Goal: Task Accomplishment & Management: Use online tool/utility

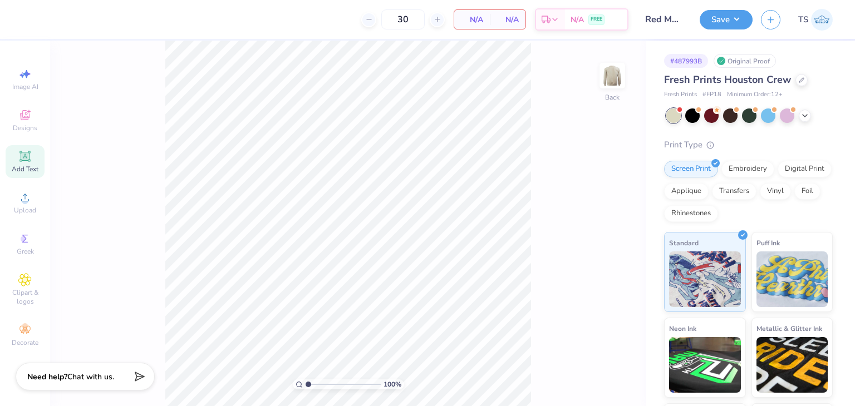
click at [16, 169] on body "30 N/A Per Item N/A Total Est. Delivery N/A FREE Design Title Red Mask Save TS …" at bounding box center [427, 203] width 855 height 406
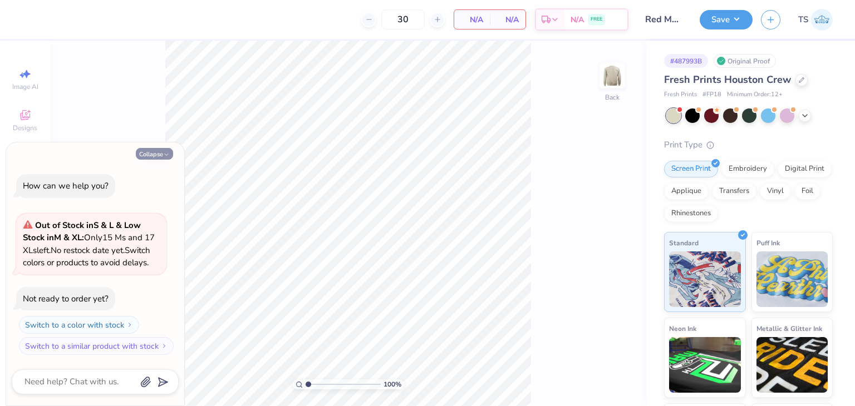
click at [160, 148] on button "Collapse" at bounding box center [154, 154] width 37 height 12
type textarea "x"
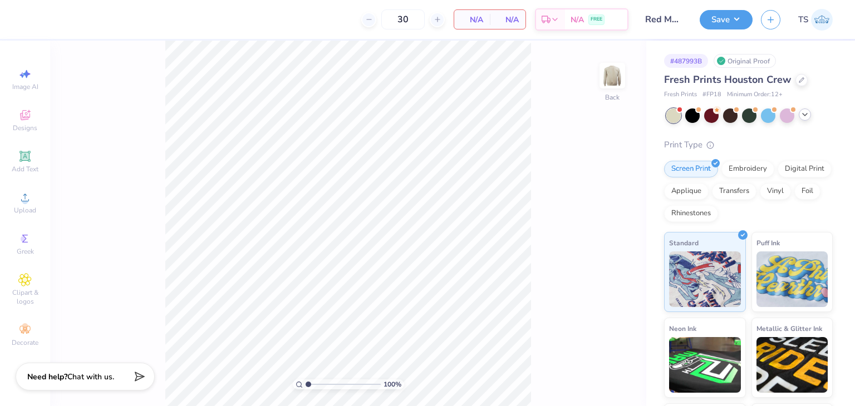
click at [802, 114] on icon at bounding box center [804, 114] width 9 height 9
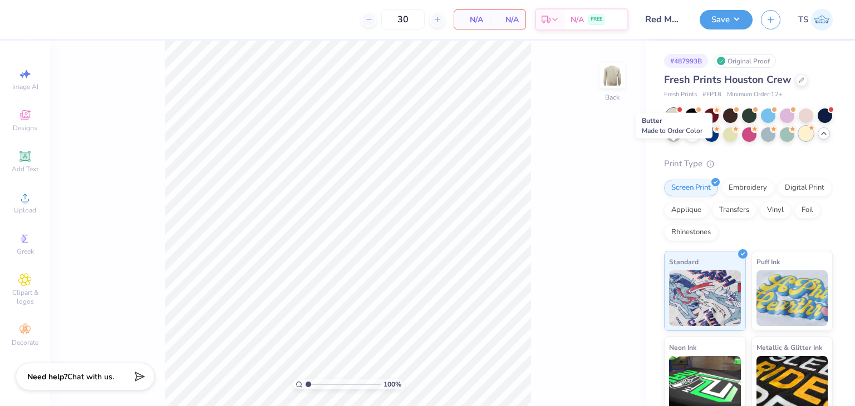
click at [799, 141] on div at bounding box center [806, 133] width 14 height 14
type input "50"
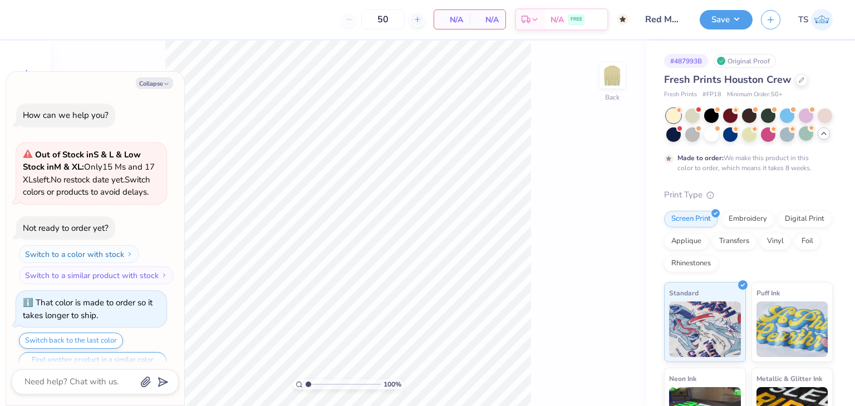
scroll to position [33, 0]
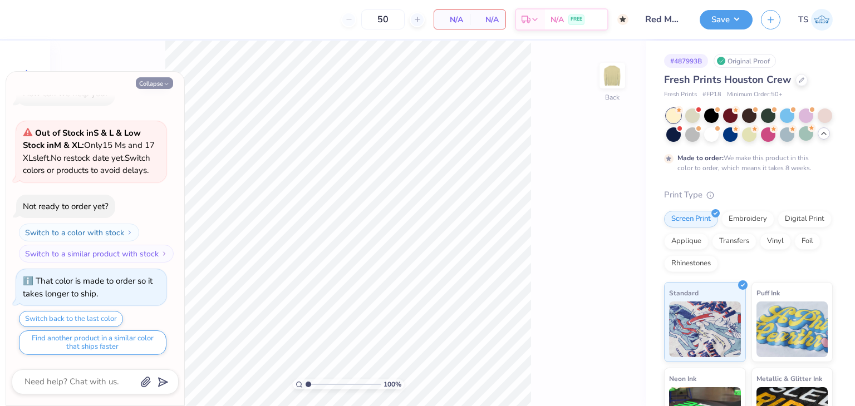
click at [158, 83] on button "Collapse" at bounding box center [154, 83] width 37 height 12
type textarea "x"
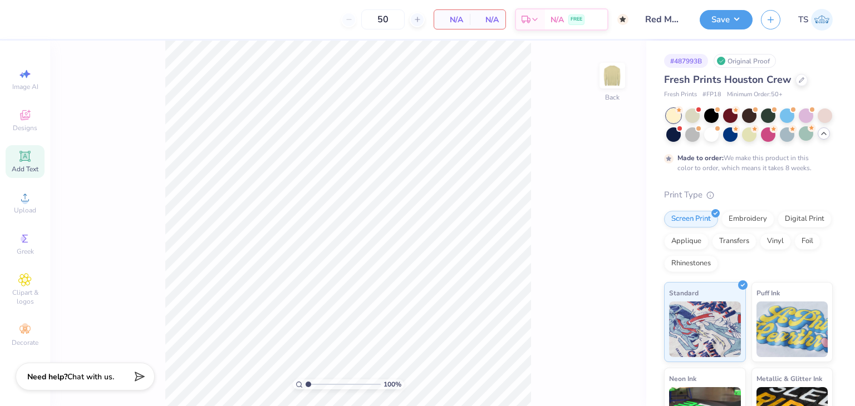
click at [33, 159] on div "Add Text" at bounding box center [25, 161] width 39 height 33
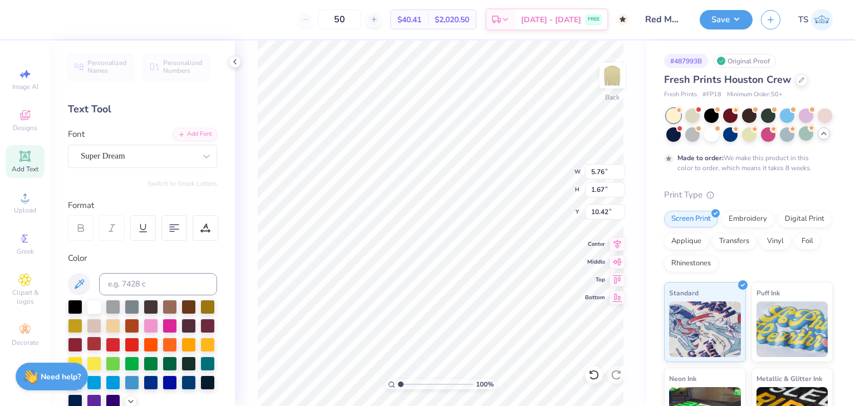
click at [101, 348] on div at bounding box center [94, 344] width 14 height 14
click at [732, 23] on button "Save" at bounding box center [726, 17] width 53 height 19
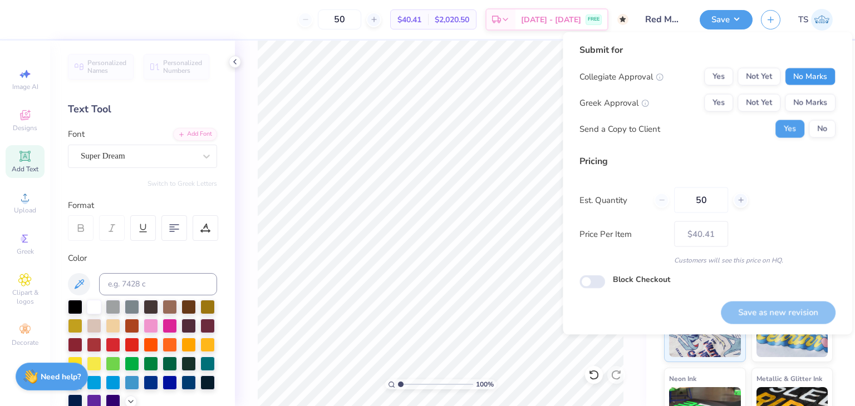
click at [821, 78] on button "No Marks" at bounding box center [810, 77] width 51 height 18
click at [820, 107] on button "No Marks" at bounding box center [810, 103] width 51 height 18
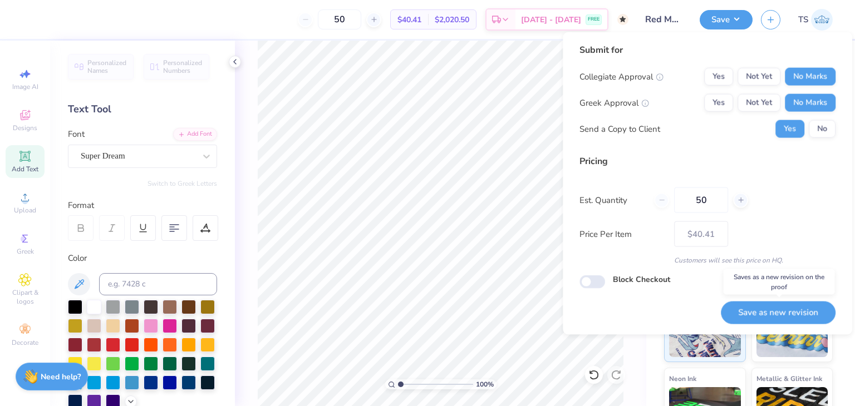
click at [797, 311] on button "Save as new revision" at bounding box center [778, 312] width 115 height 23
type input "$40.41"
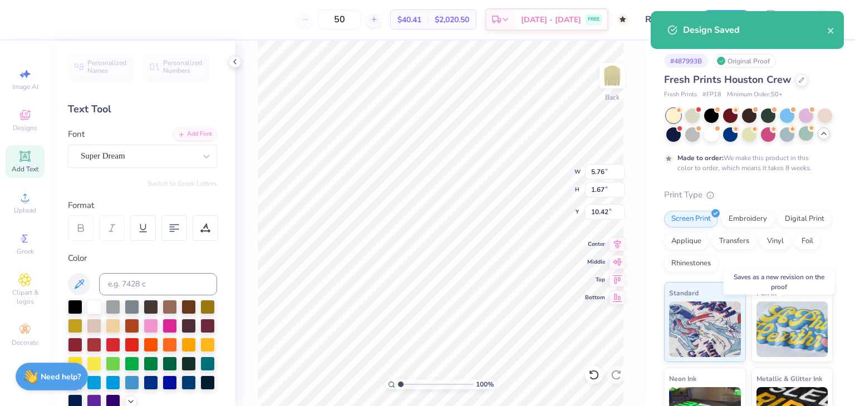
checkbox input "true"
type input "$40.41"
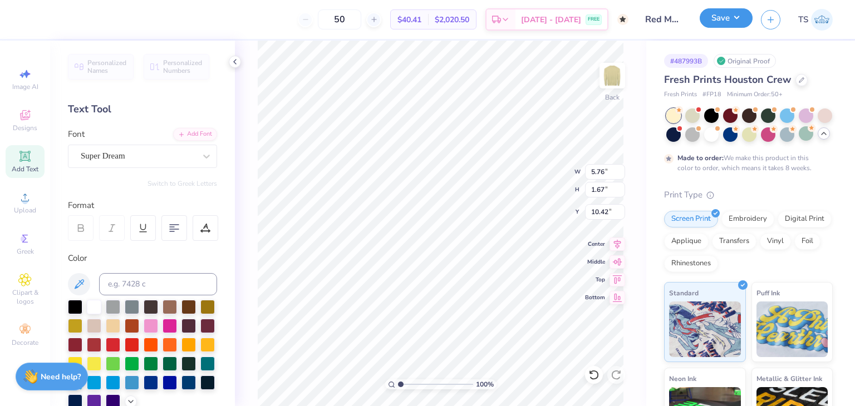
click at [737, 22] on button "Save" at bounding box center [726, 17] width 53 height 19
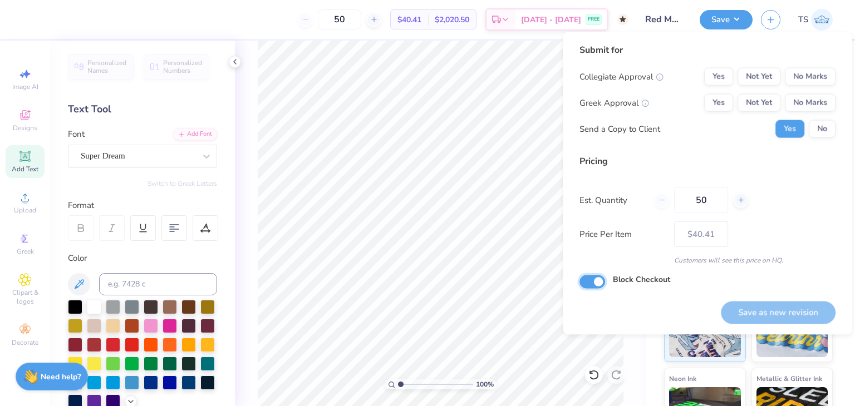
drag, startPoint x: 598, startPoint y: 276, endPoint x: 602, endPoint y: 283, distance: 8.0
click at [598, 277] on input "Block Checkout" at bounding box center [592, 282] width 26 height 13
checkbox input "false"
click at [777, 311] on div "Save as new revision" at bounding box center [778, 312] width 115 height 23
click at [809, 78] on button "No Marks" at bounding box center [810, 77] width 51 height 18
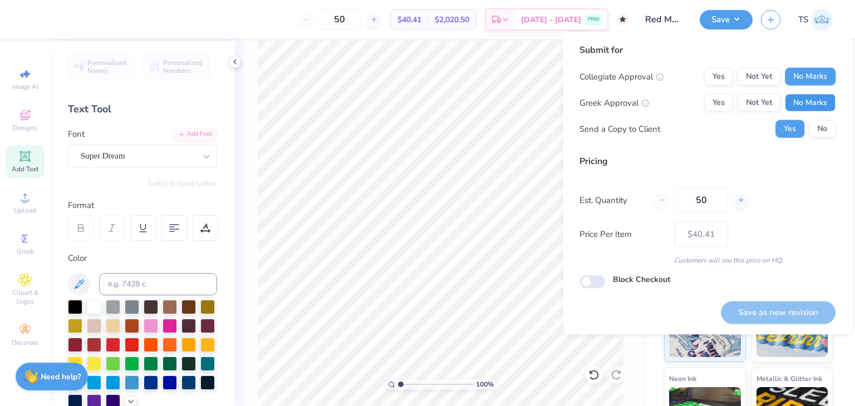
click at [813, 106] on button "No Marks" at bounding box center [810, 103] width 51 height 18
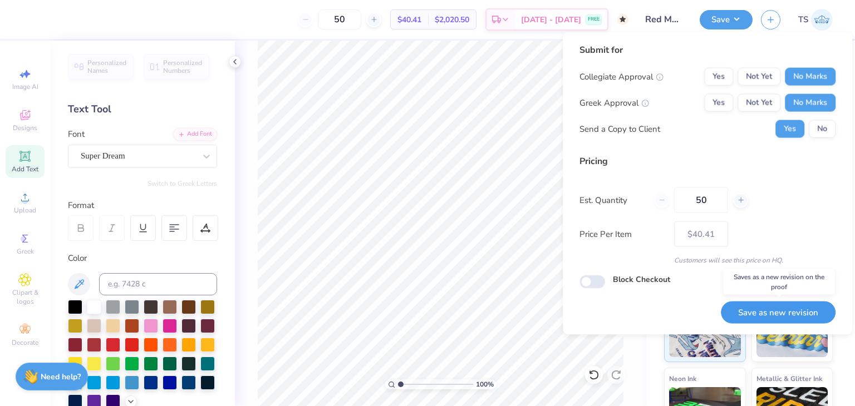
click at [794, 315] on button "Save as new revision" at bounding box center [778, 312] width 115 height 23
type input "$40.41"
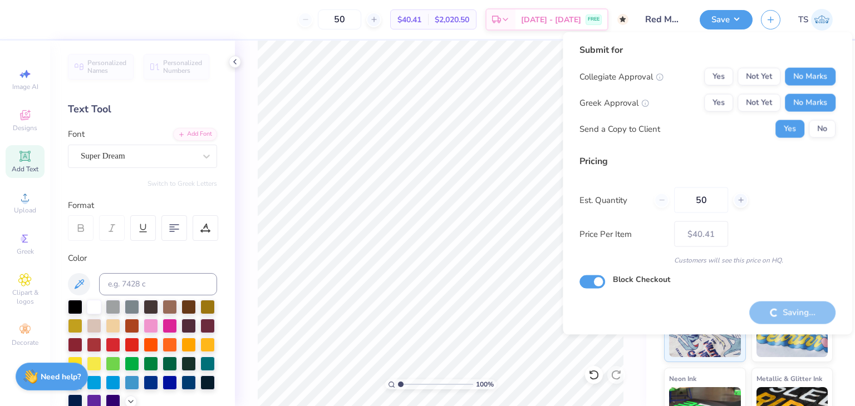
checkbox input "true"
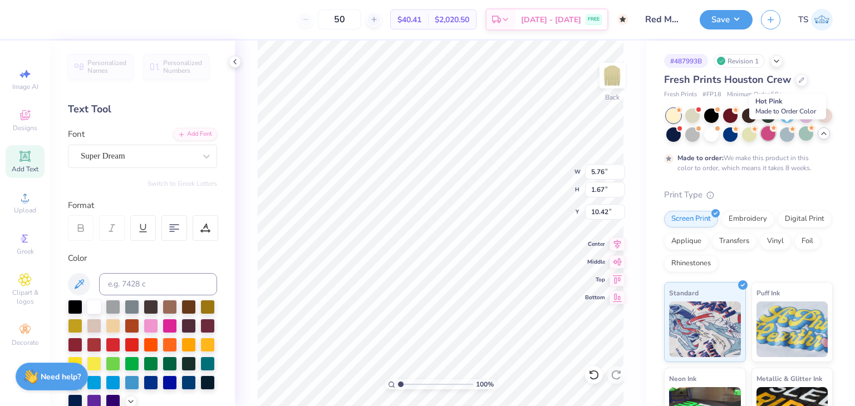
click at [775, 136] on div at bounding box center [768, 133] width 14 height 14
click at [158, 304] on div at bounding box center [142, 354] width 149 height 109
click at [154, 306] on div at bounding box center [151, 306] width 14 height 14
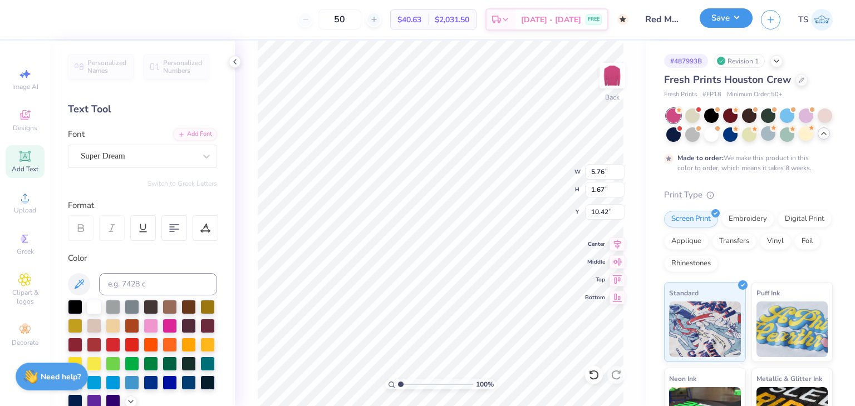
click at [739, 18] on button "Save" at bounding box center [726, 17] width 53 height 19
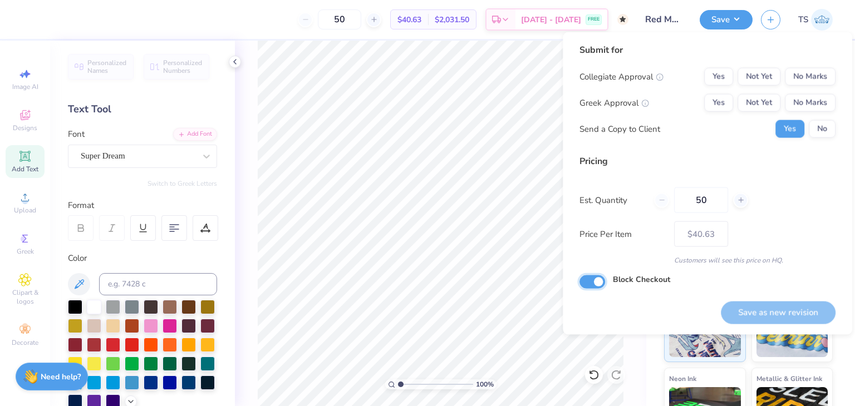
click at [600, 283] on input "Block Checkout" at bounding box center [592, 282] width 26 height 13
checkbox input "false"
drag, startPoint x: 815, startPoint y: 81, endPoint x: 815, endPoint y: 92, distance: 10.6
click at [817, 83] on button "No Marks" at bounding box center [810, 77] width 51 height 18
click at [814, 102] on button "No Marks" at bounding box center [810, 103] width 51 height 18
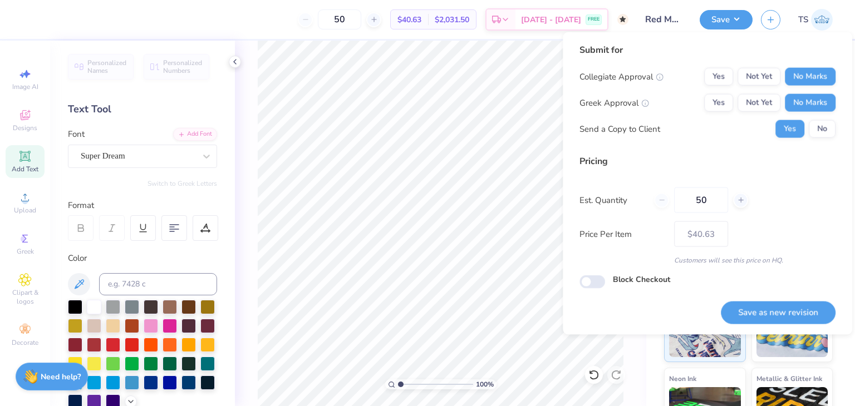
click at [642, 389] on div "100 % Back W 5.76 5.76 " H 1.67 1.67 " Y 10.42 10.42 " Center Middle Top Bottom" at bounding box center [440, 224] width 411 height 366
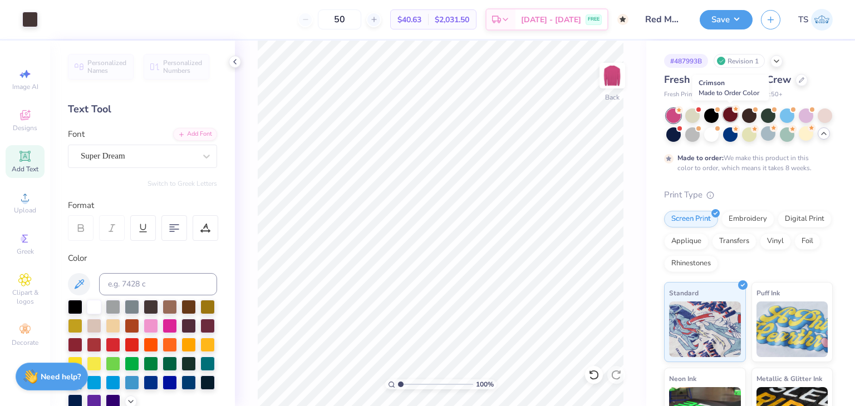
click at [728, 116] on div at bounding box center [730, 114] width 14 height 14
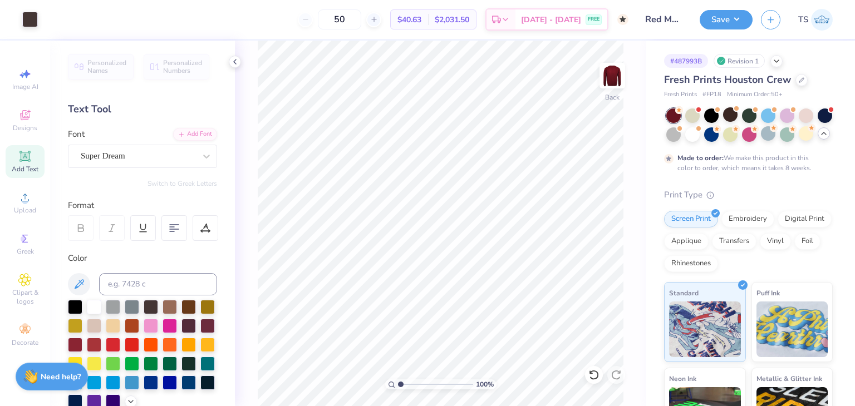
click at [749, 25] on div "Save" at bounding box center [726, 19] width 53 height 19
click at [731, 23] on button "Save" at bounding box center [726, 17] width 53 height 19
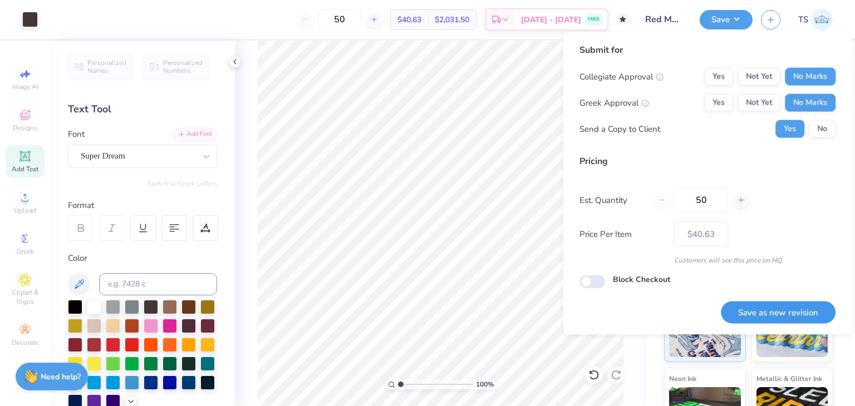
click at [814, 319] on button "Save as new revision" at bounding box center [778, 312] width 115 height 23
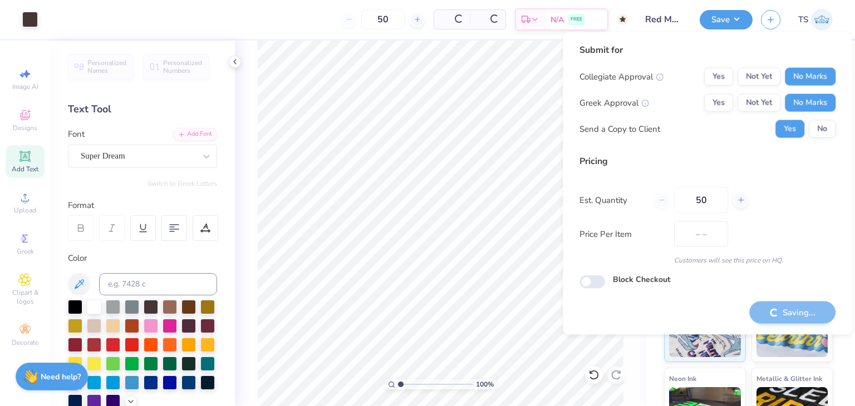
type input "$40.63"
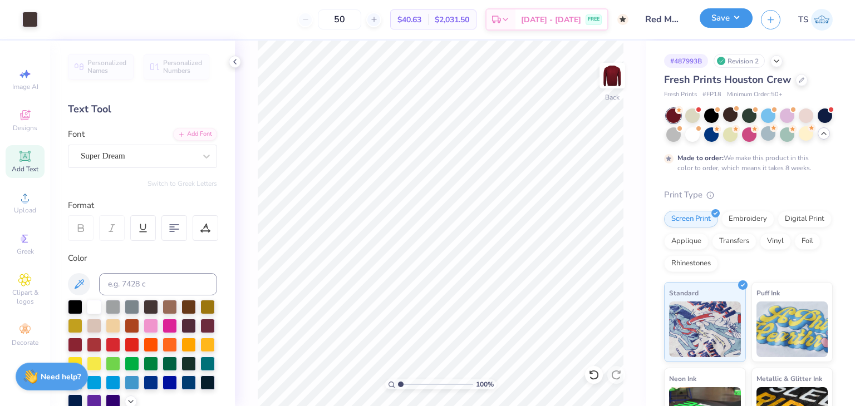
click at [744, 25] on button "Save" at bounding box center [726, 17] width 53 height 19
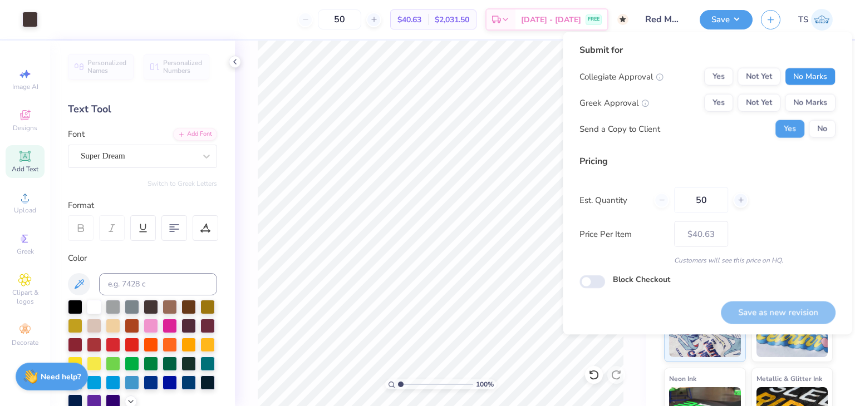
click at [814, 72] on button "No Marks" at bounding box center [810, 77] width 51 height 18
click at [815, 96] on button "No Marks" at bounding box center [810, 103] width 51 height 18
click at [806, 315] on button "Save as new revision" at bounding box center [778, 312] width 115 height 23
type input "$40.63"
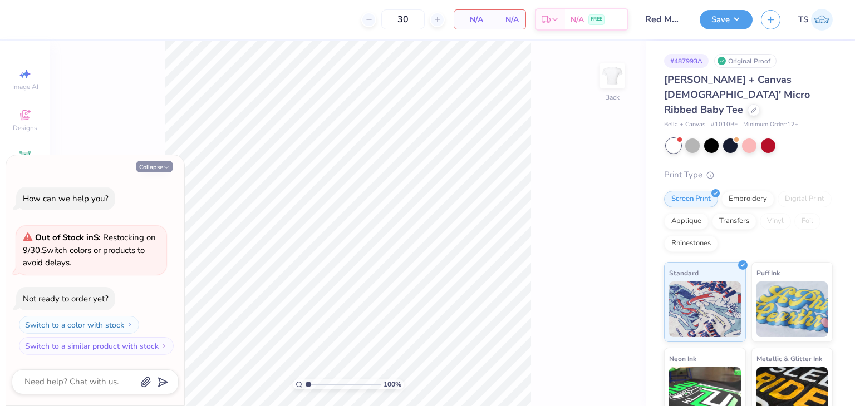
click at [163, 166] on icon "button" at bounding box center [166, 167] width 7 height 7
type textarea "x"
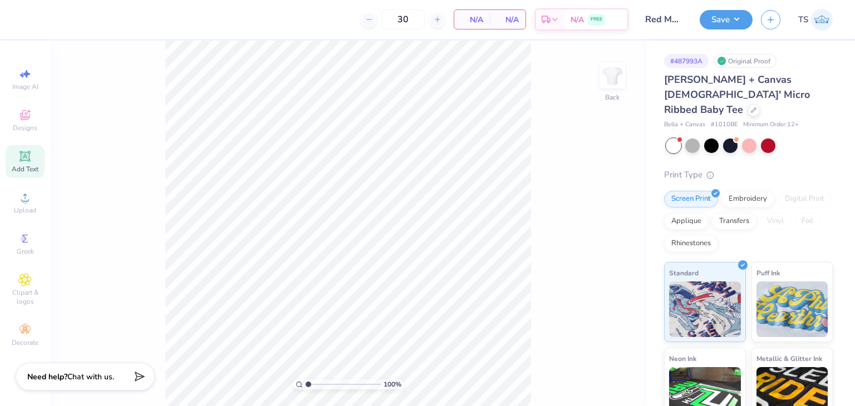
click at [24, 161] on icon at bounding box center [24, 156] width 11 height 11
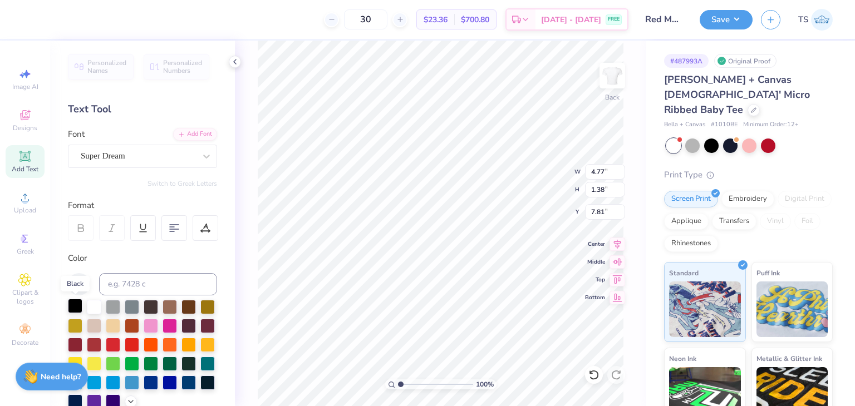
click at [76, 302] on div at bounding box center [75, 306] width 14 height 14
click at [237, 63] on icon at bounding box center [234, 61] width 9 height 9
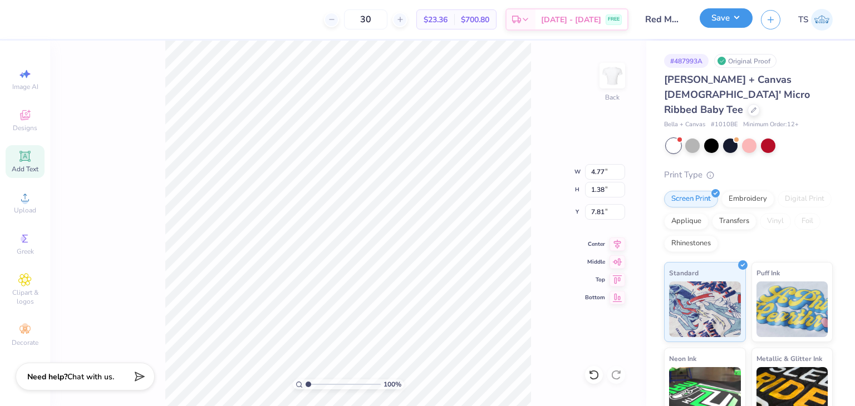
click at [728, 23] on button "Save" at bounding box center [726, 17] width 53 height 19
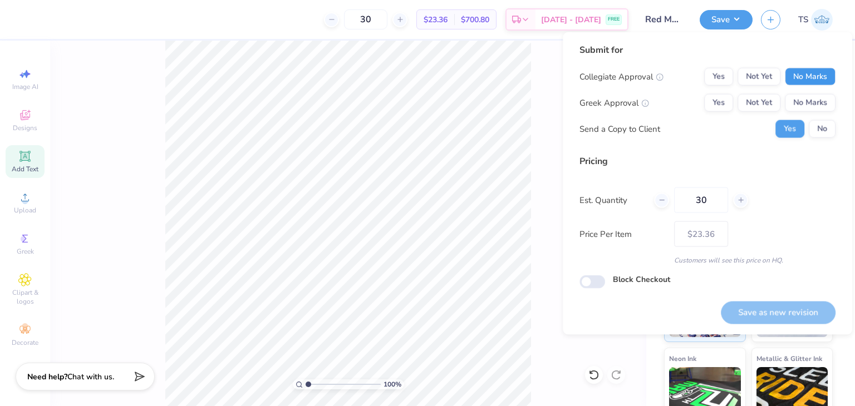
click at [812, 79] on button "No Marks" at bounding box center [810, 77] width 51 height 18
click at [815, 101] on button "No Marks" at bounding box center [810, 103] width 51 height 18
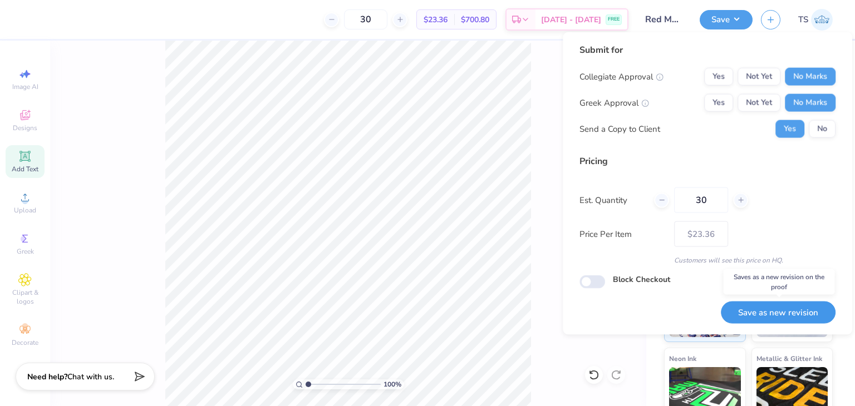
click at [778, 317] on button "Save as new revision" at bounding box center [778, 312] width 115 height 23
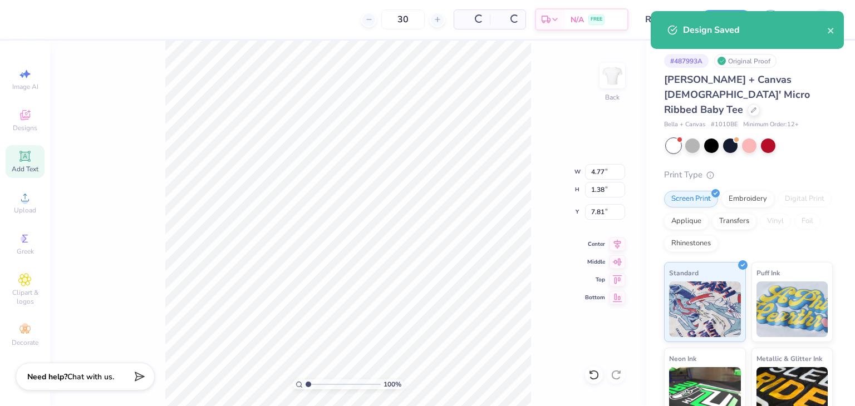
type input "$23.36"
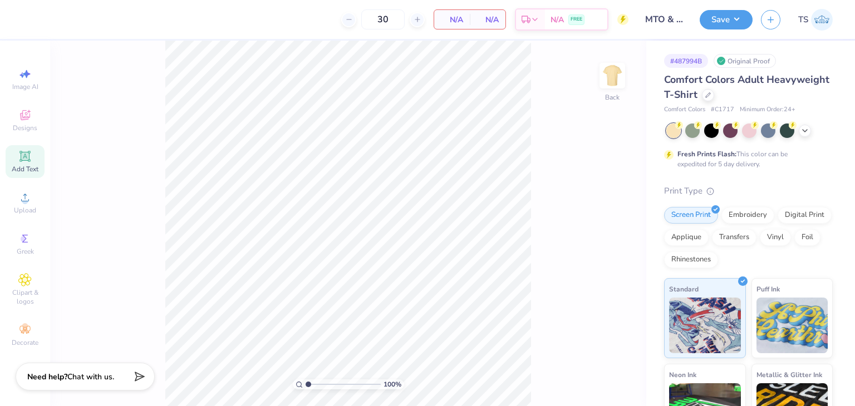
click at [20, 169] on span "Add Text" at bounding box center [25, 169] width 27 height 9
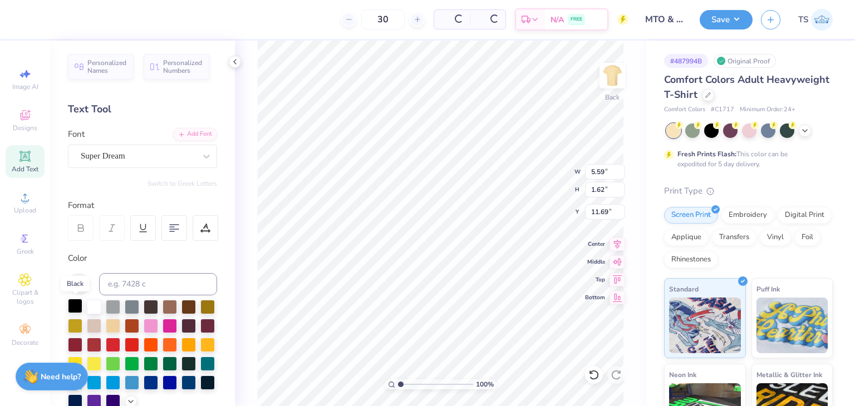
click at [76, 305] on div at bounding box center [75, 306] width 14 height 14
click at [236, 65] on icon at bounding box center [234, 61] width 9 height 9
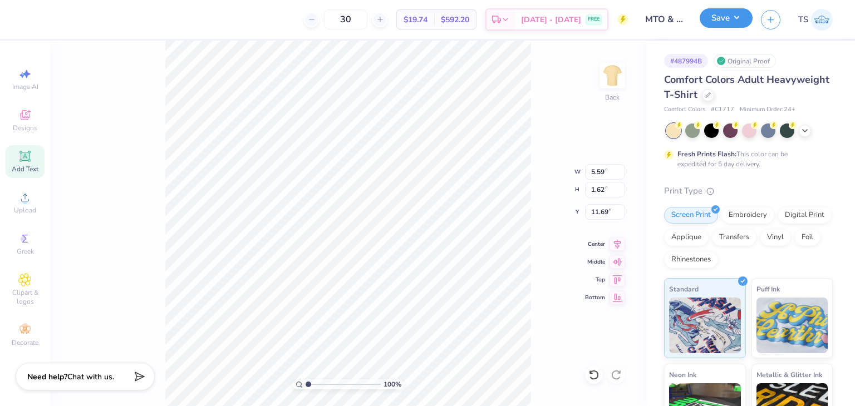
click at [722, 25] on button "Save" at bounding box center [726, 17] width 53 height 19
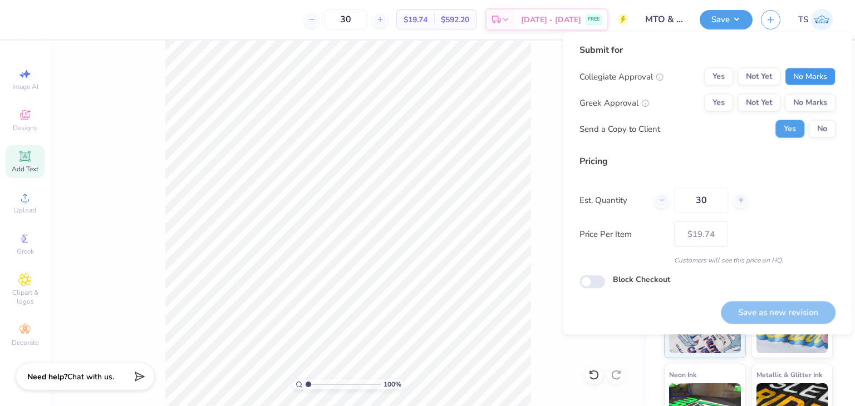
click at [799, 73] on button "No Marks" at bounding box center [810, 77] width 51 height 18
click at [812, 92] on div "Collegiate Approval Yes Not Yet No Marks Greek Approval Yes Not Yet No Marks Se…" at bounding box center [707, 103] width 256 height 70
click at [813, 100] on button "No Marks" at bounding box center [810, 103] width 51 height 18
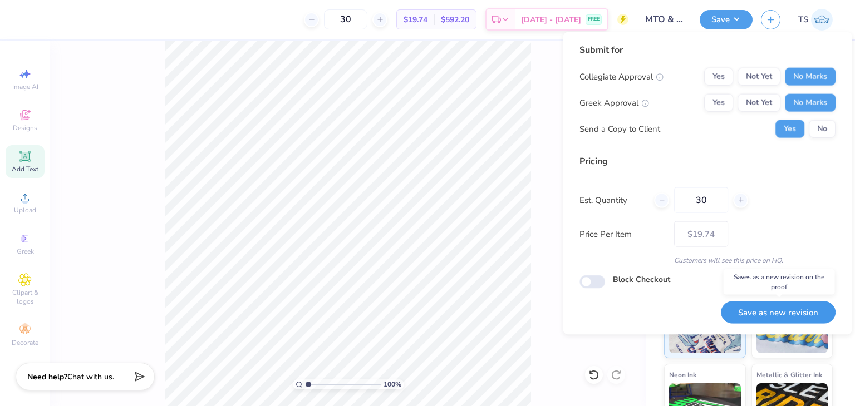
click at [756, 313] on button "Save as new revision" at bounding box center [778, 312] width 115 height 23
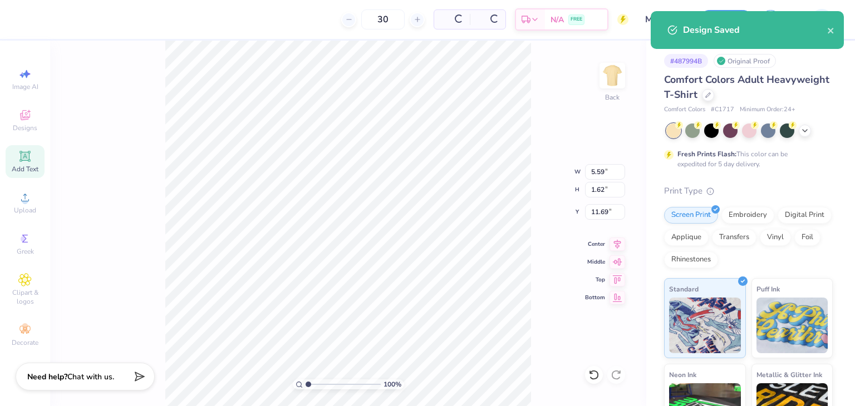
type input "$19.74"
click at [831, 34] on icon "close" at bounding box center [831, 30] width 8 height 9
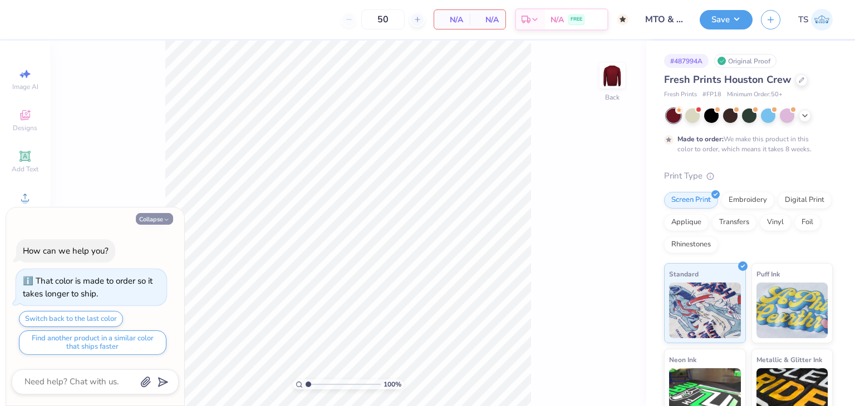
click at [155, 219] on button "Collapse" at bounding box center [154, 219] width 37 height 12
type textarea "x"
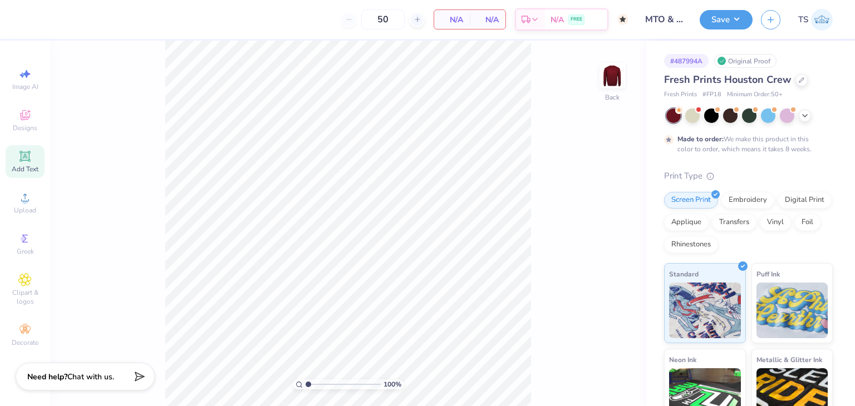
click at [20, 168] on span "Add Text" at bounding box center [25, 169] width 27 height 9
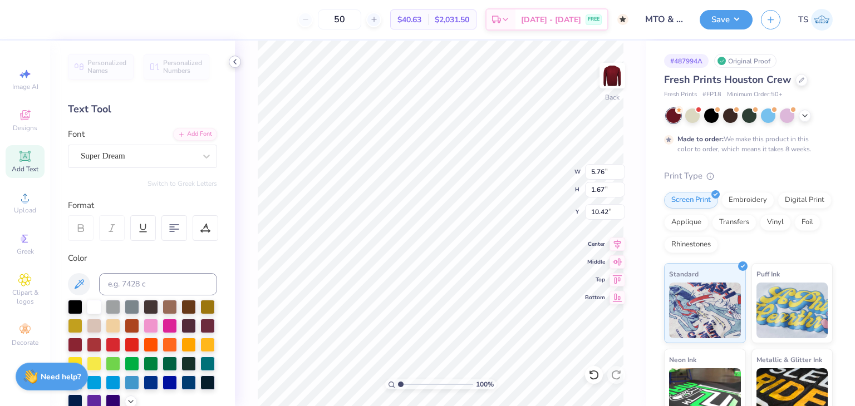
click at [235, 61] on icon at bounding box center [234, 61] width 9 height 9
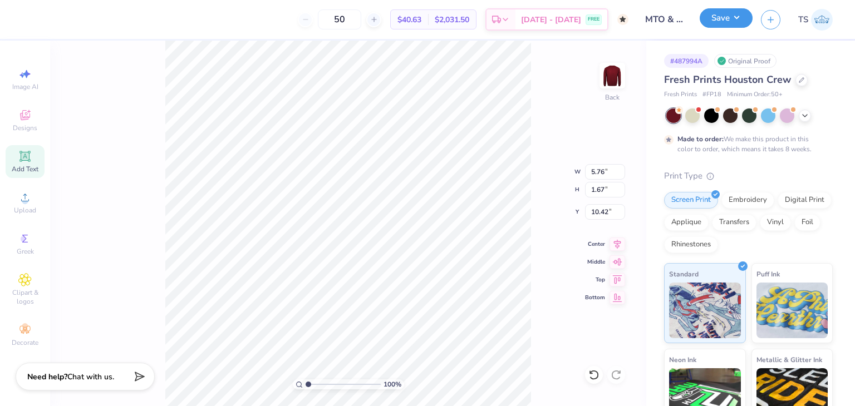
click at [739, 17] on button "Save" at bounding box center [726, 17] width 53 height 19
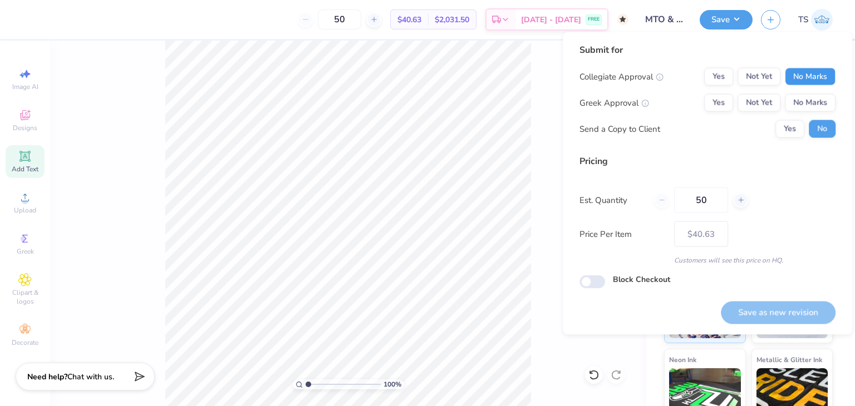
click at [819, 76] on button "No Marks" at bounding box center [810, 77] width 51 height 18
click at [821, 95] on button "No Marks" at bounding box center [810, 103] width 51 height 18
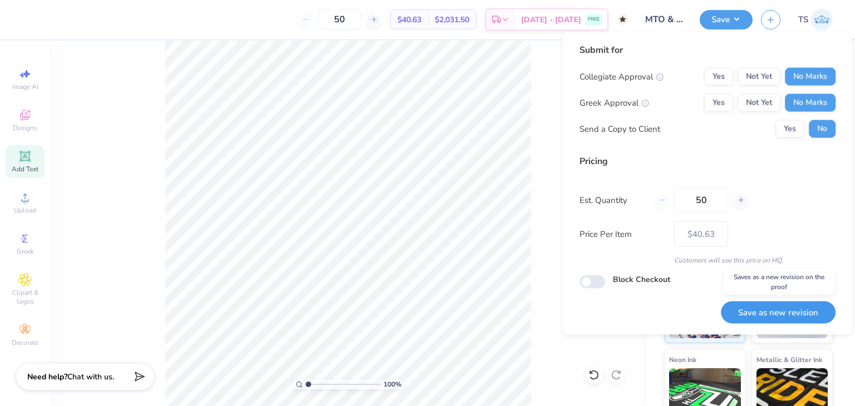
click at [814, 303] on button "Save as new revision" at bounding box center [778, 312] width 115 height 23
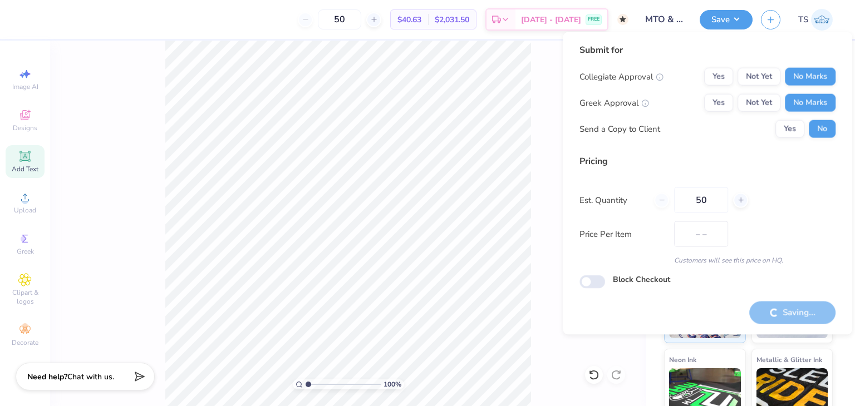
type input "$40.63"
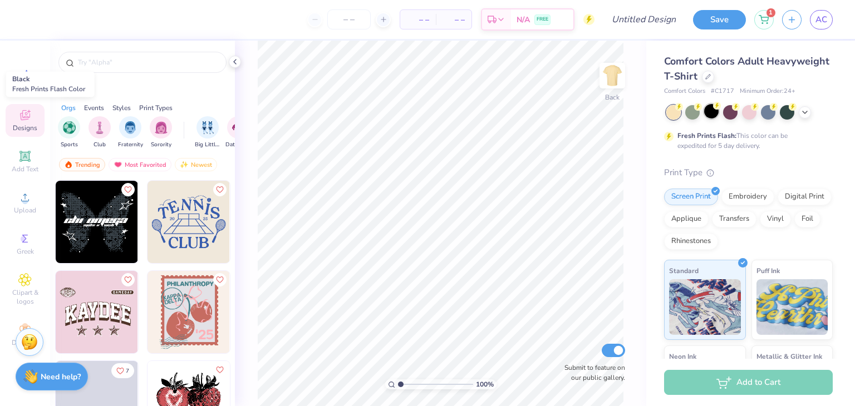
click at [718, 113] on div at bounding box center [711, 111] width 14 height 14
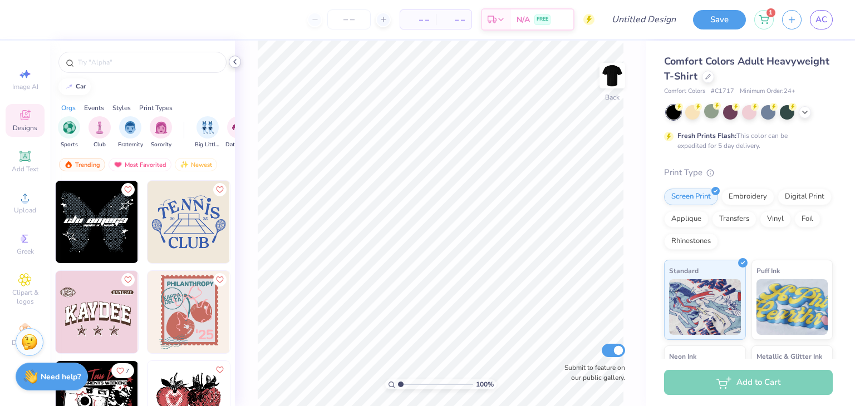
click at [235, 66] on icon at bounding box center [234, 61] width 9 height 9
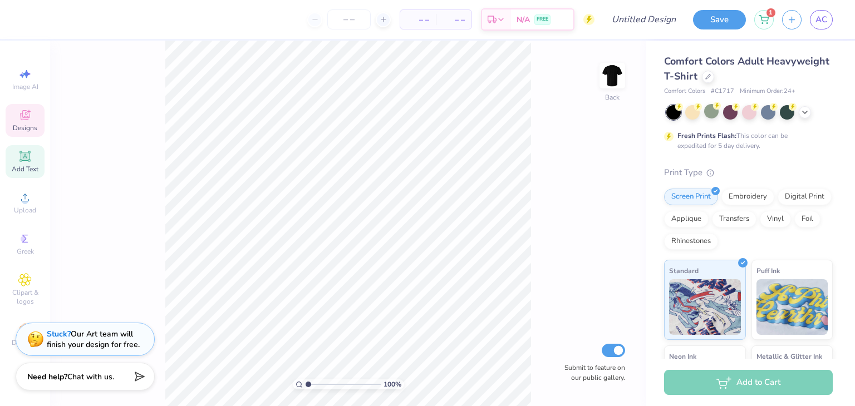
click at [24, 173] on span "Add Text" at bounding box center [25, 169] width 27 height 9
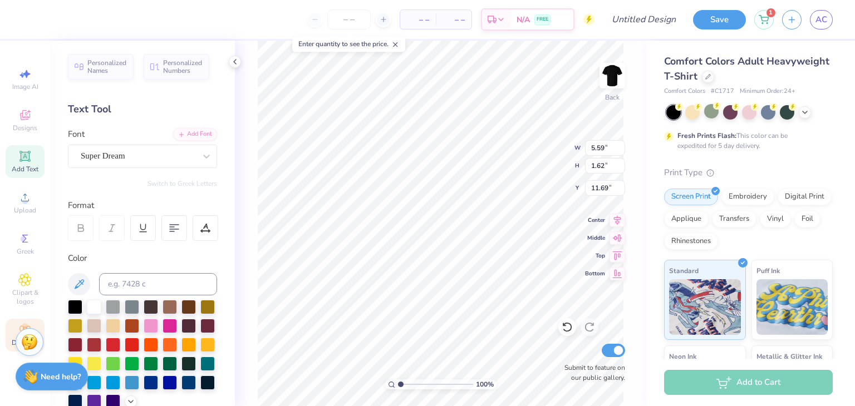
click at [11, 341] on div "Decorate" at bounding box center [25, 335] width 39 height 33
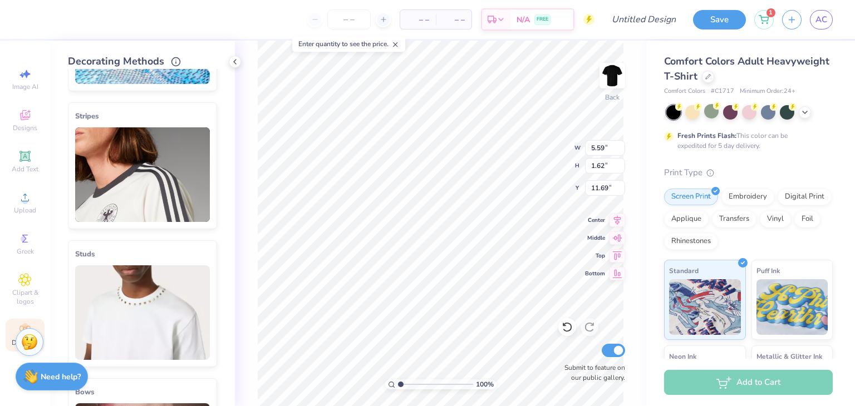
scroll to position [111, 0]
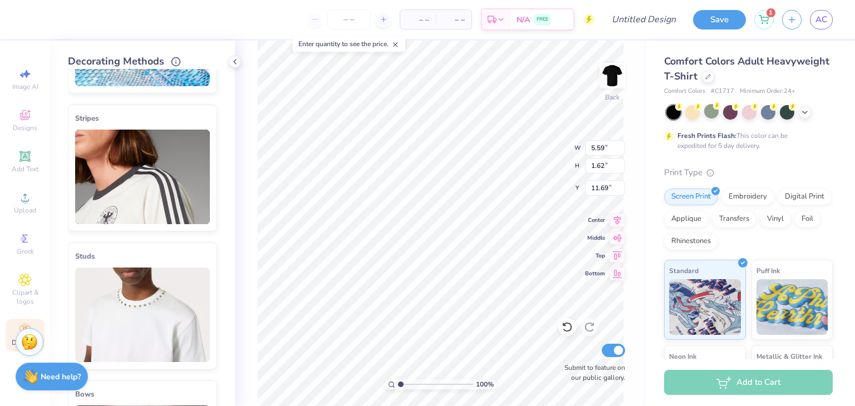
click at [141, 198] on img at bounding box center [142, 177] width 135 height 95
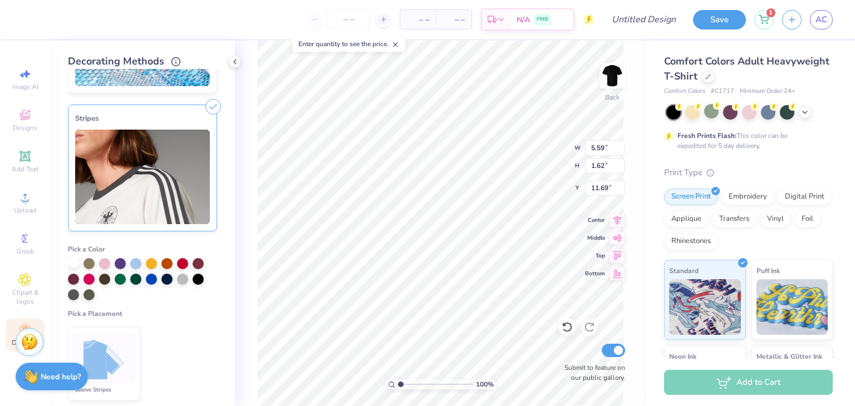
click at [75, 266] on div at bounding box center [73, 262] width 11 height 11
click at [115, 355] on img at bounding box center [104, 359] width 42 height 42
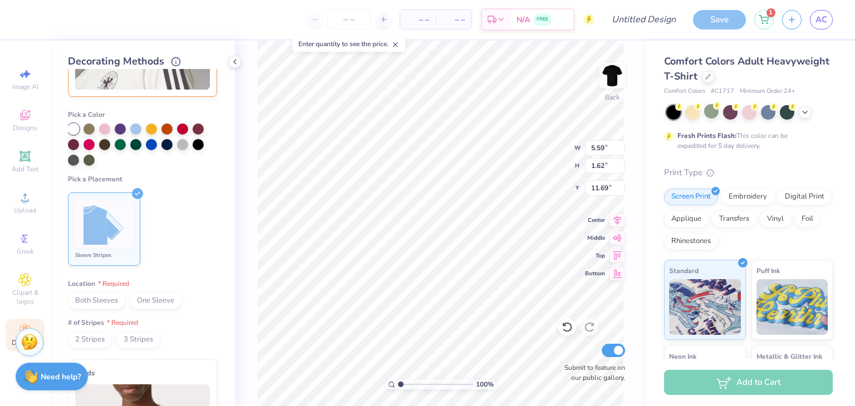
scroll to position [278, 0]
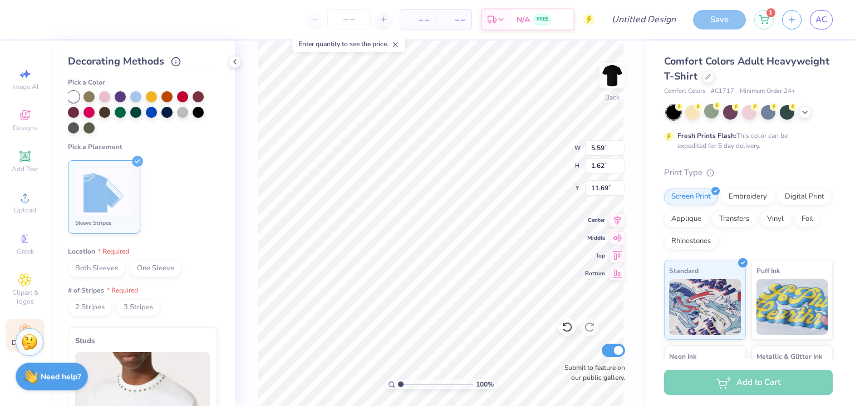
click at [87, 309] on span "2 Stripes" at bounding box center [90, 307] width 44 height 17
click at [151, 276] on div "Both Sleeves One Sleeve" at bounding box center [142, 269] width 149 height 17
click at [156, 272] on span "One Sleeve" at bounding box center [156, 269] width 52 height 17
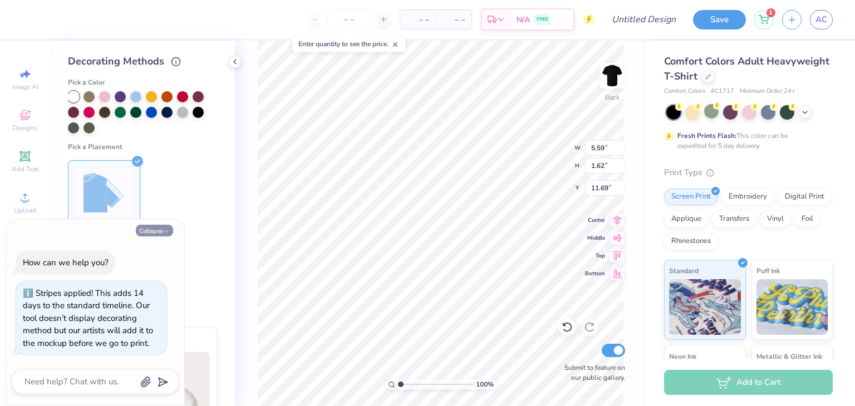
click at [158, 233] on button "Collapse" at bounding box center [154, 231] width 37 height 12
type textarea "x"
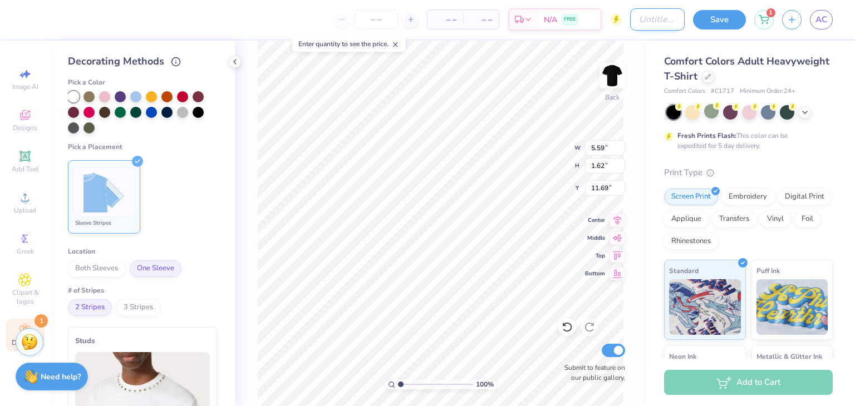
click at [654, 24] on input "Design Title" at bounding box center [657, 19] width 55 height 22
type input "check error"
click at [384, 21] on input "number" at bounding box center [376, 19] width 43 height 20
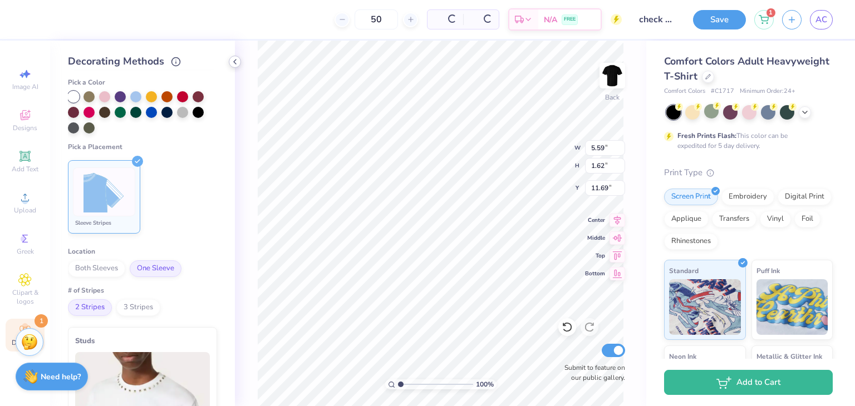
type input "50"
click at [238, 61] on icon at bounding box center [234, 61] width 9 height 9
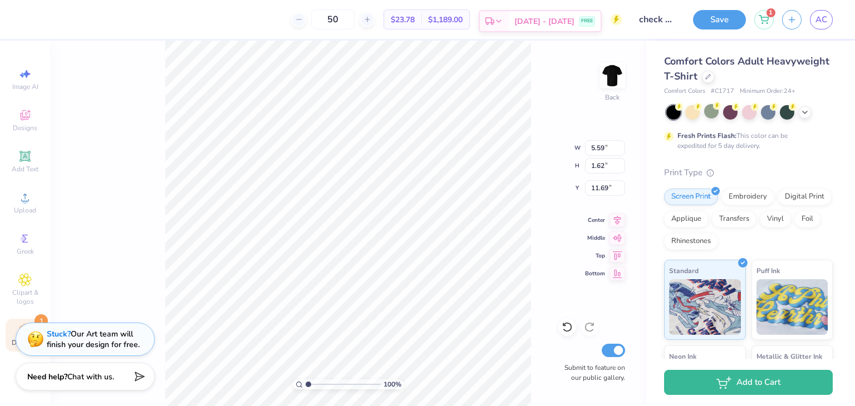
click at [503, 24] on icon at bounding box center [498, 21] width 9 height 9
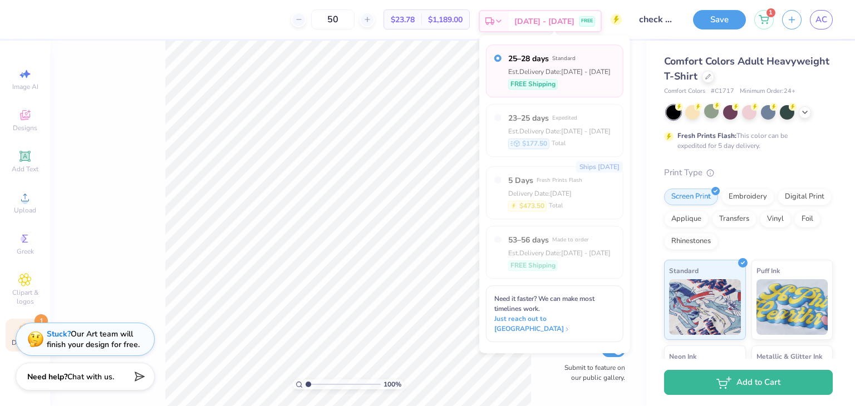
click at [503, 24] on icon at bounding box center [498, 21] width 9 height 9
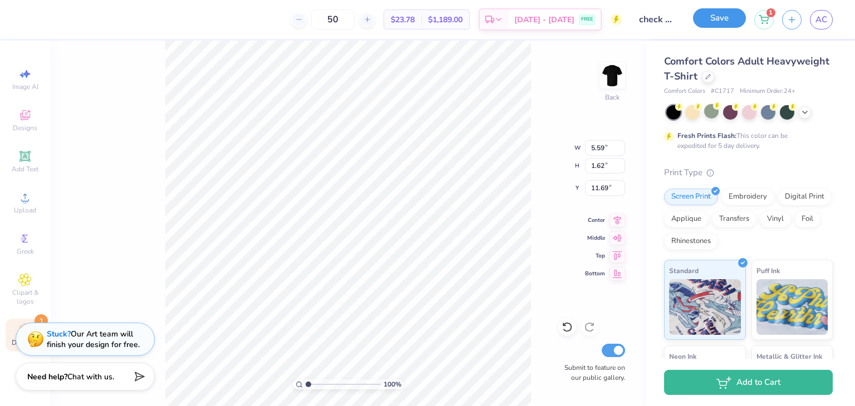
click at [739, 20] on button "Save" at bounding box center [719, 17] width 53 height 19
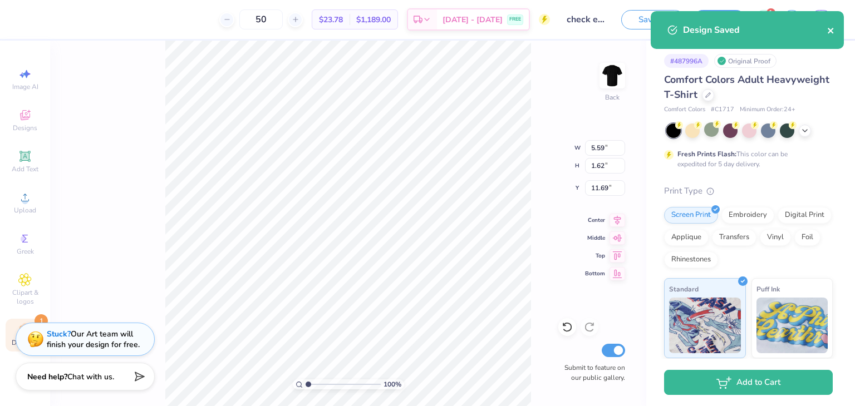
click at [831, 32] on icon "close" at bounding box center [831, 30] width 8 height 9
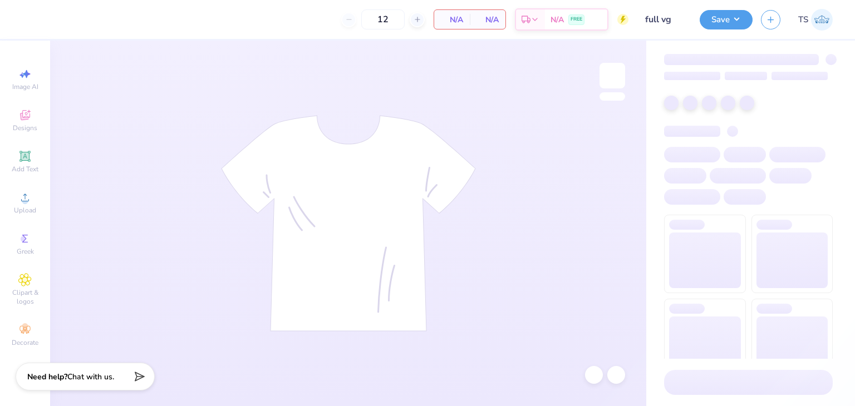
type input "full vg"
type input "50"
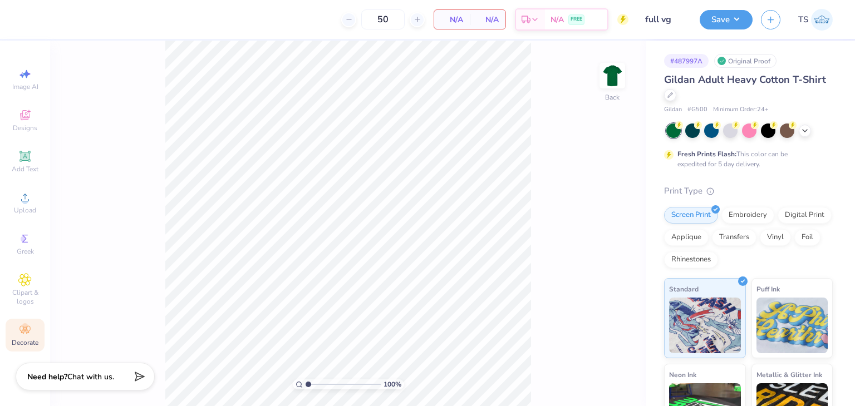
click at [16, 327] on div "Decorate" at bounding box center [25, 335] width 39 height 33
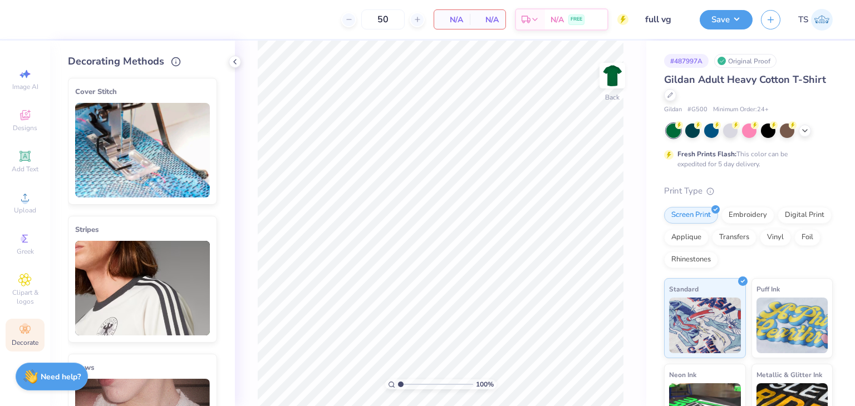
click at [120, 309] on img at bounding box center [142, 288] width 135 height 95
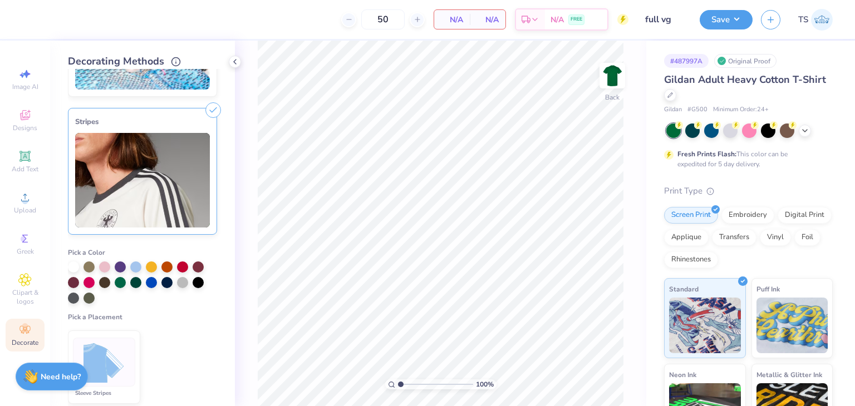
scroll to position [111, 0]
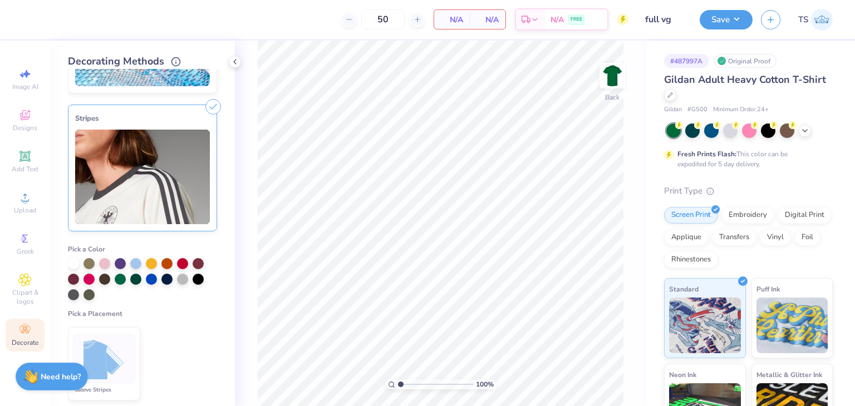
drag, startPoint x: 101, startPoint y: 279, endPoint x: 108, endPoint y: 285, distance: 9.1
click at [102, 279] on div at bounding box center [104, 279] width 11 height 11
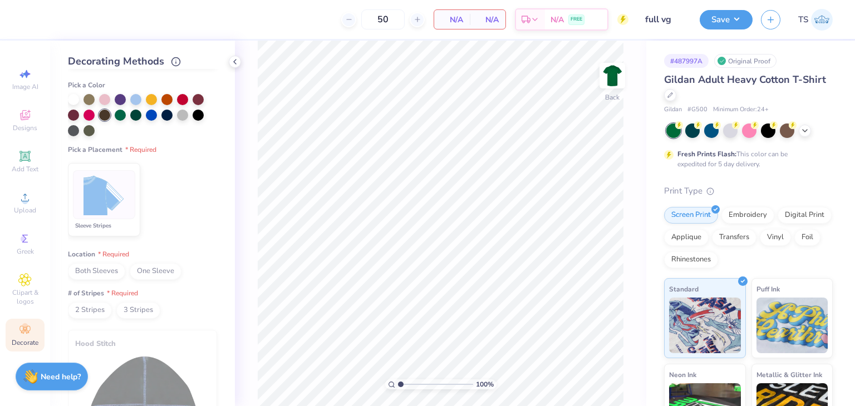
scroll to position [278, 0]
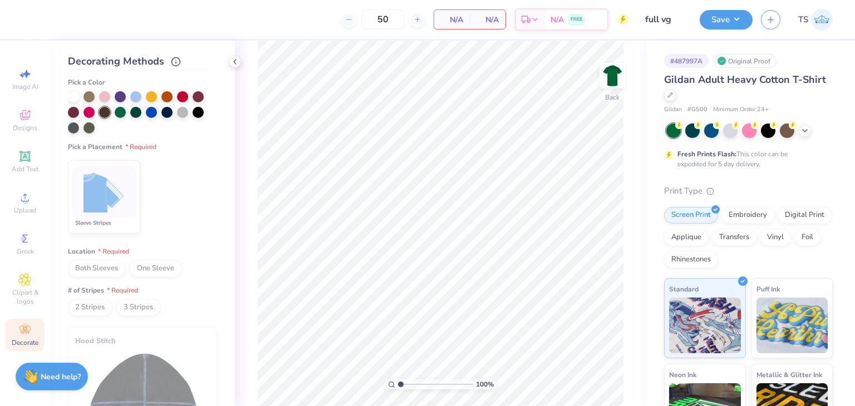
click at [158, 272] on span "One Sleeve" at bounding box center [156, 269] width 52 height 17
click at [87, 308] on span "2 Stripes" at bounding box center [90, 307] width 44 height 17
click at [141, 309] on span "3 Stripes" at bounding box center [138, 307] width 44 height 17
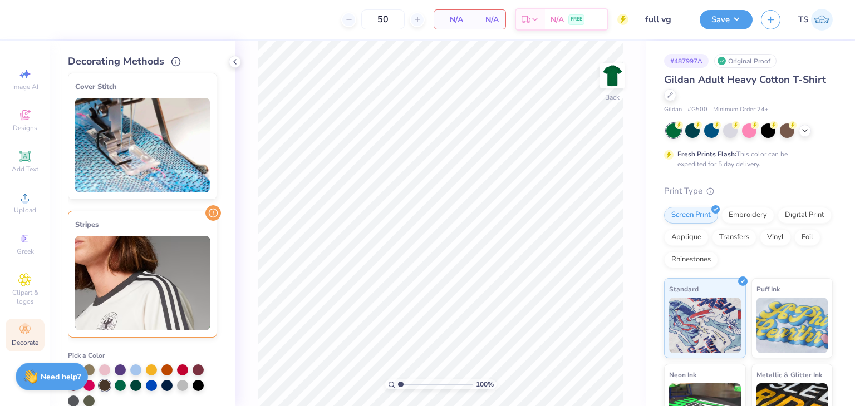
scroll to position [0, 0]
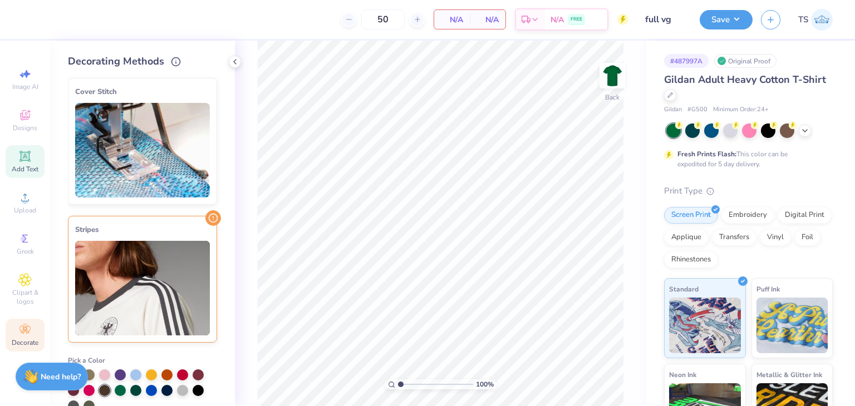
click at [24, 170] on span "Add Text" at bounding box center [25, 169] width 27 height 9
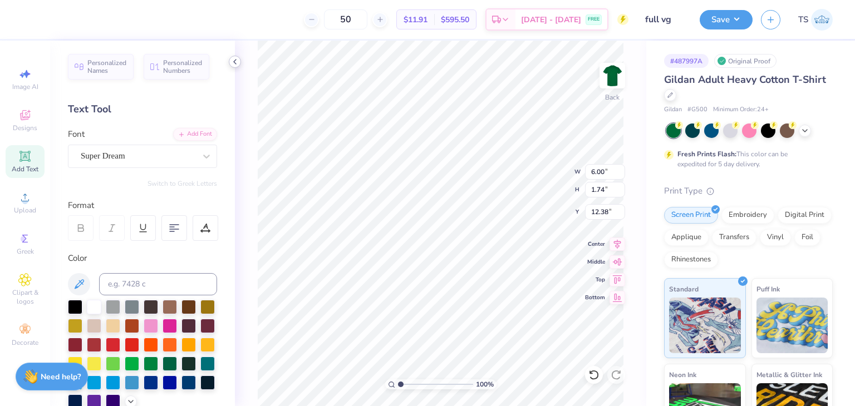
click at [237, 61] on icon at bounding box center [234, 61] width 9 height 9
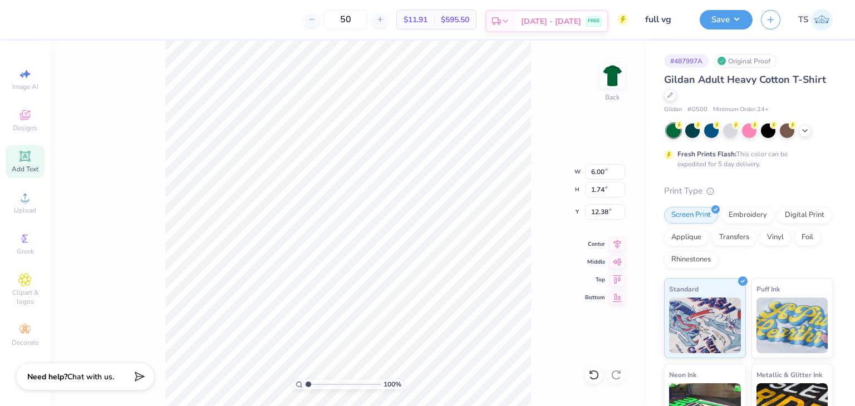
click at [534, 31] on div "[DATE] - [DATE] FREE" at bounding box center [561, 21] width 92 height 20
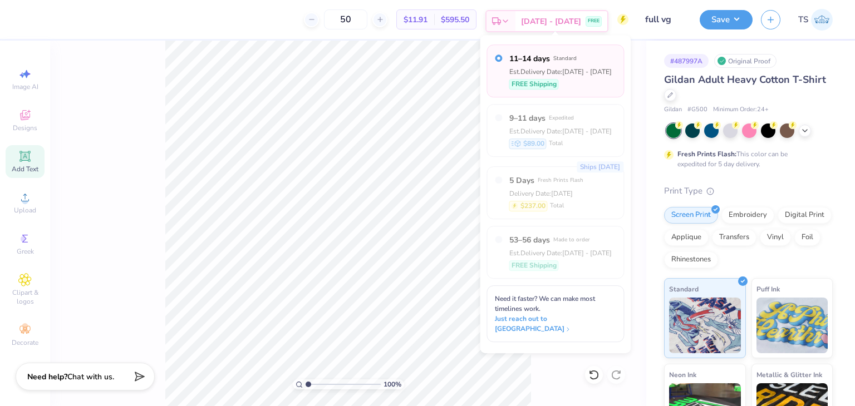
click at [534, 31] on div "[DATE] - [DATE] FREE" at bounding box center [561, 21] width 92 height 20
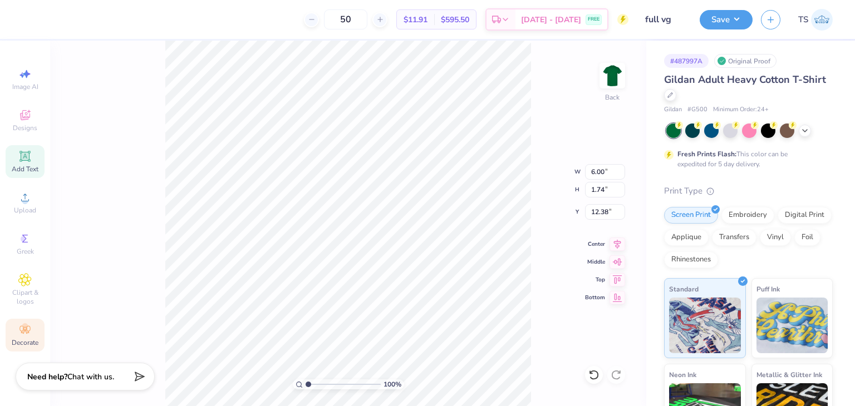
click at [31, 341] on span "Decorate" at bounding box center [25, 342] width 27 height 9
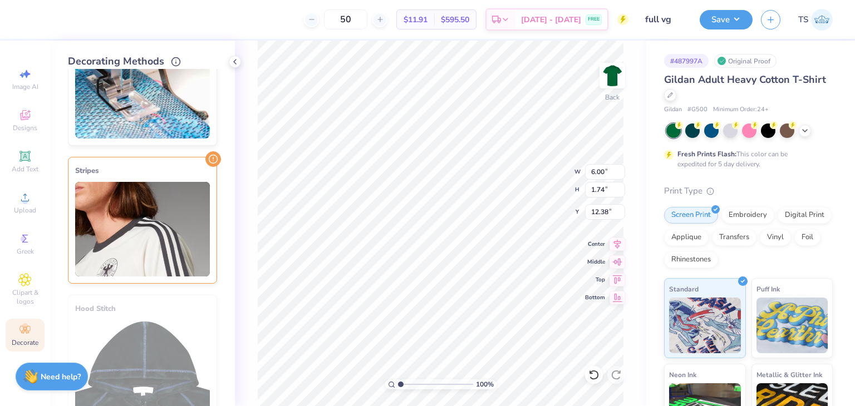
scroll to position [56, 0]
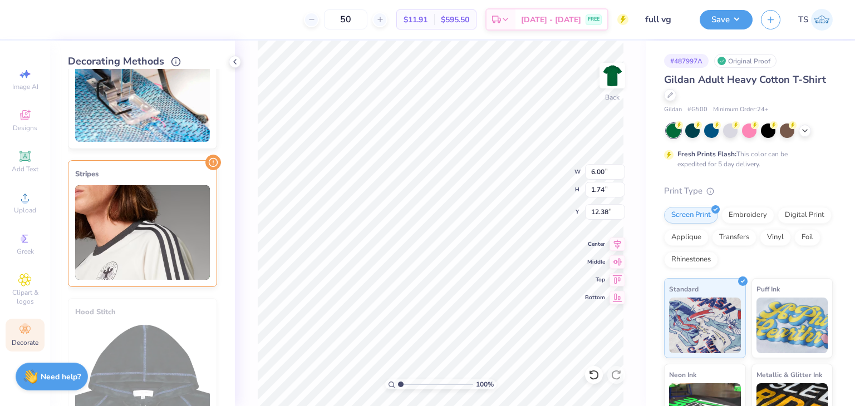
click at [143, 206] on img at bounding box center [142, 232] width 135 height 95
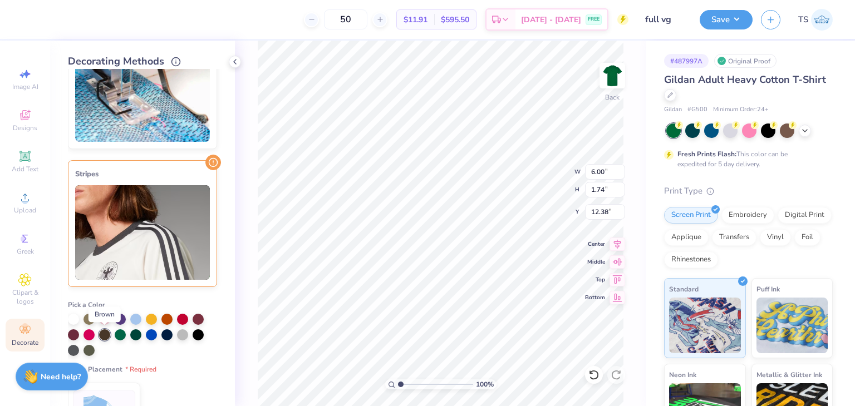
click at [108, 334] on div at bounding box center [104, 335] width 11 height 11
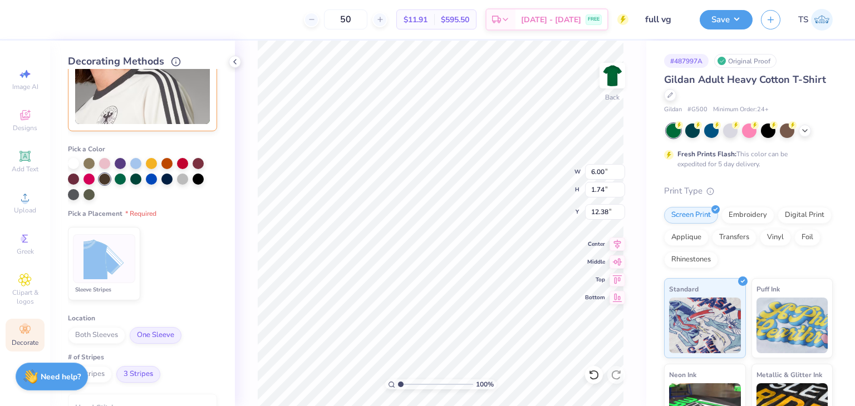
scroll to position [223, 0]
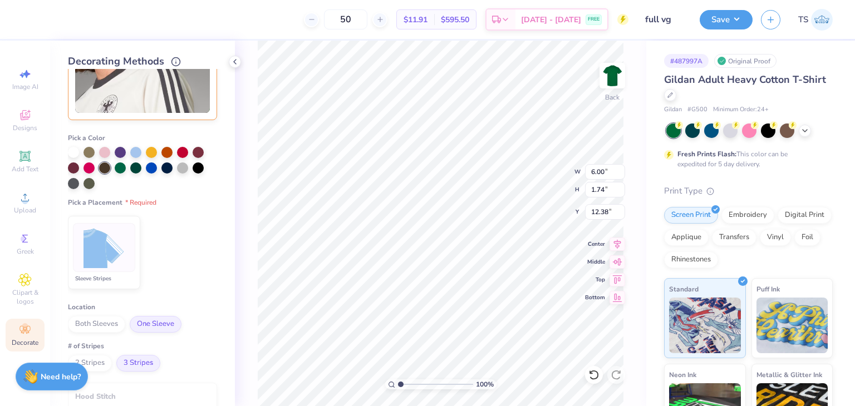
click at [112, 250] on img at bounding box center [104, 248] width 42 height 42
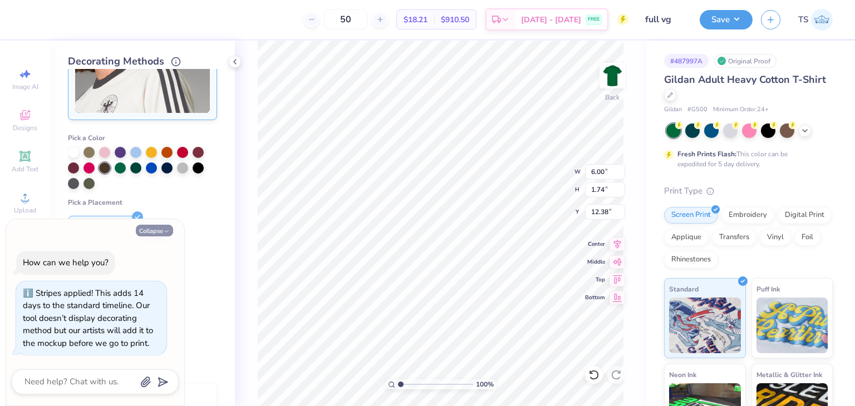
click at [156, 229] on button "Collapse" at bounding box center [154, 231] width 37 height 12
type textarea "x"
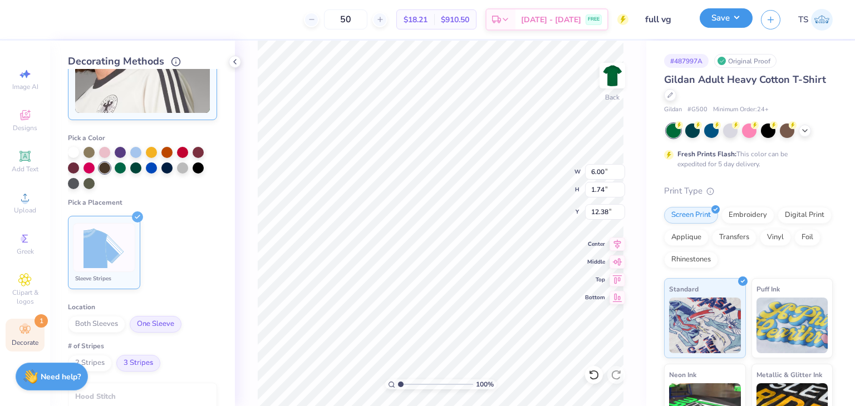
click at [724, 24] on button "Save" at bounding box center [726, 17] width 53 height 19
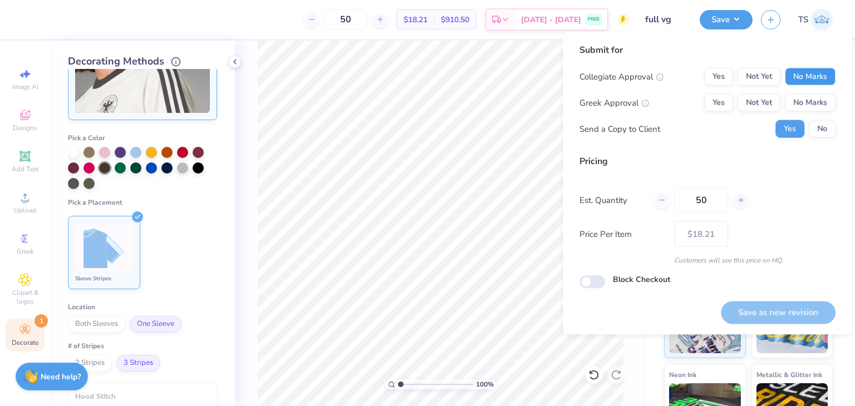
click at [815, 80] on button "No Marks" at bounding box center [810, 77] width 51 height 18
click at [815, 105] on button "No Marks" at bounding box center [810, 103] width 51 height 18
click at [812, 319] on button "Save as new revision" at bounding box center [778, 312] width 115 height 23
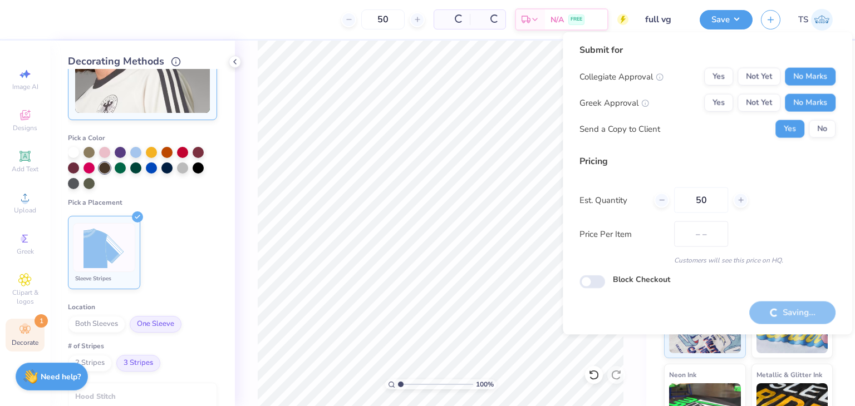
type input "$18.21"
click at [233, 66] on icon at bounding box center [234, 61] width 9 height 9
